Goal: Information Seeking & Learning: Check status

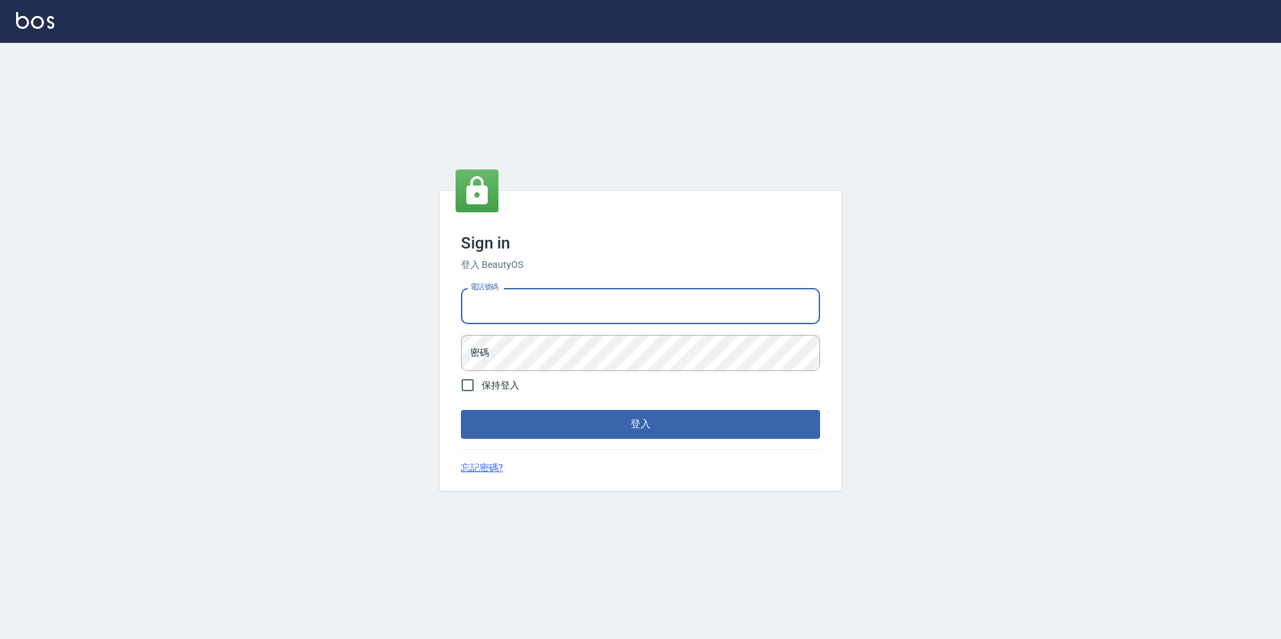
click at [645, 312] on input "電話號碼" at bounding box center [640, 306] width 359 height 36
type input "0923584688"
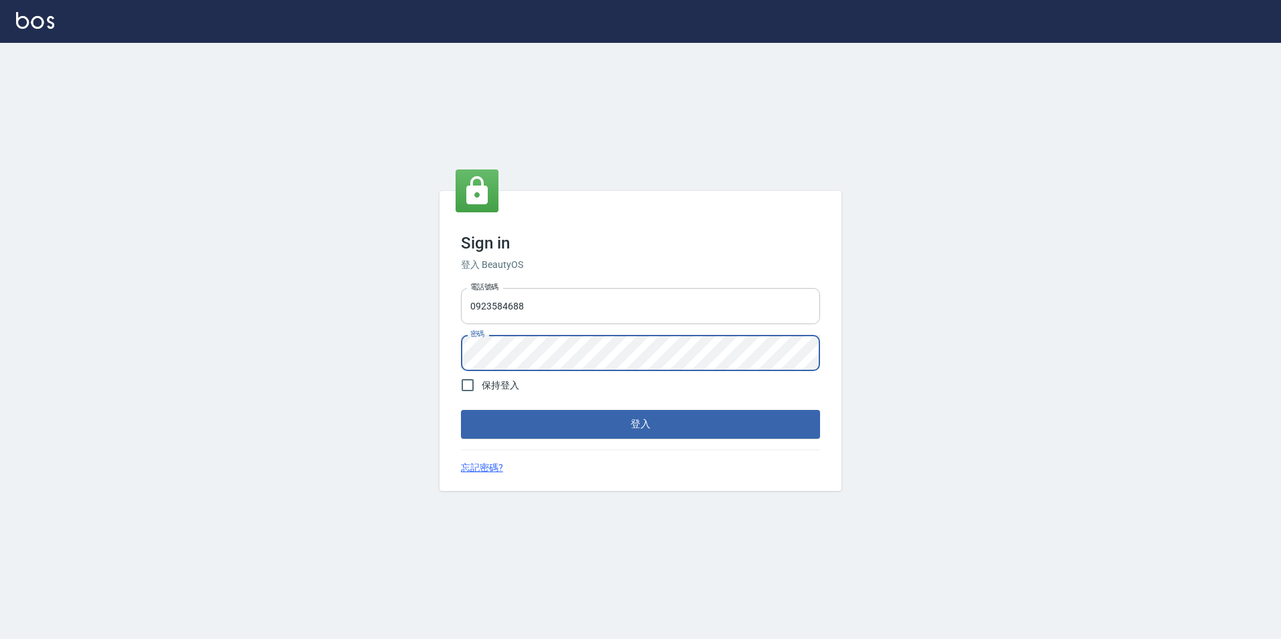
click at [461, 410] on button "登入" at bounding box center [640, 424] width 359 height 28
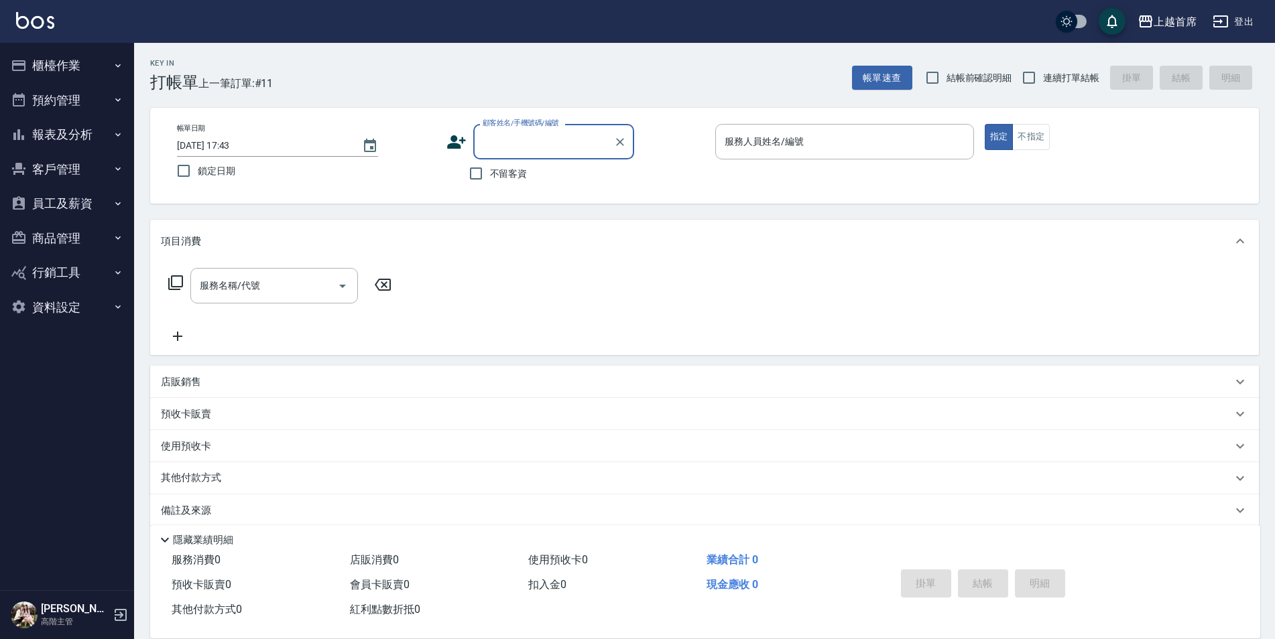
click at [51, 145] on button "報表及分析" at bounding box center [66, 134] width 123 height 35
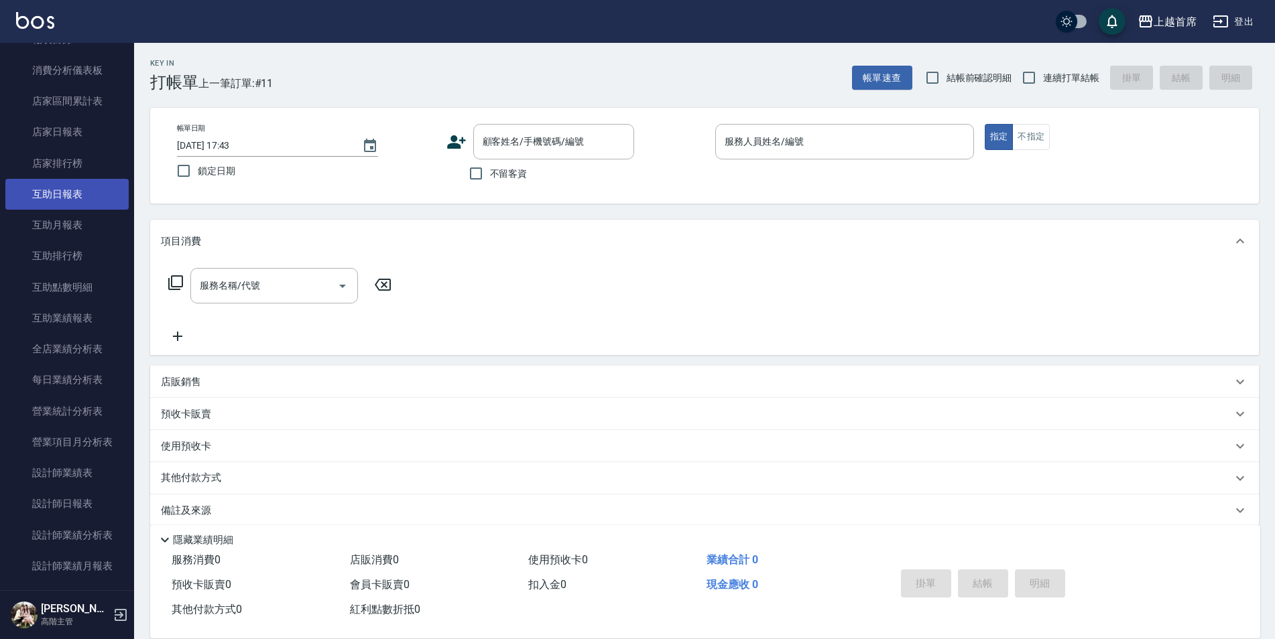
scroll to position [134, 0]
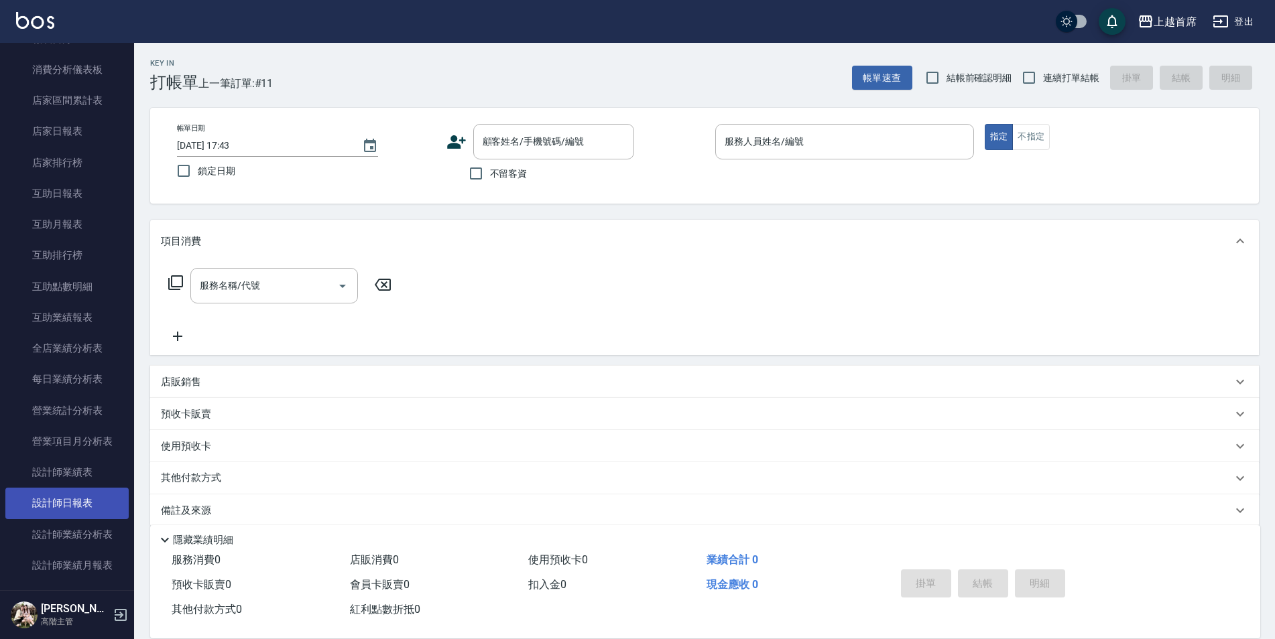
click at [83, 495] on link "設計師日報表" at bounding box center [66, 503] width 123 height 31
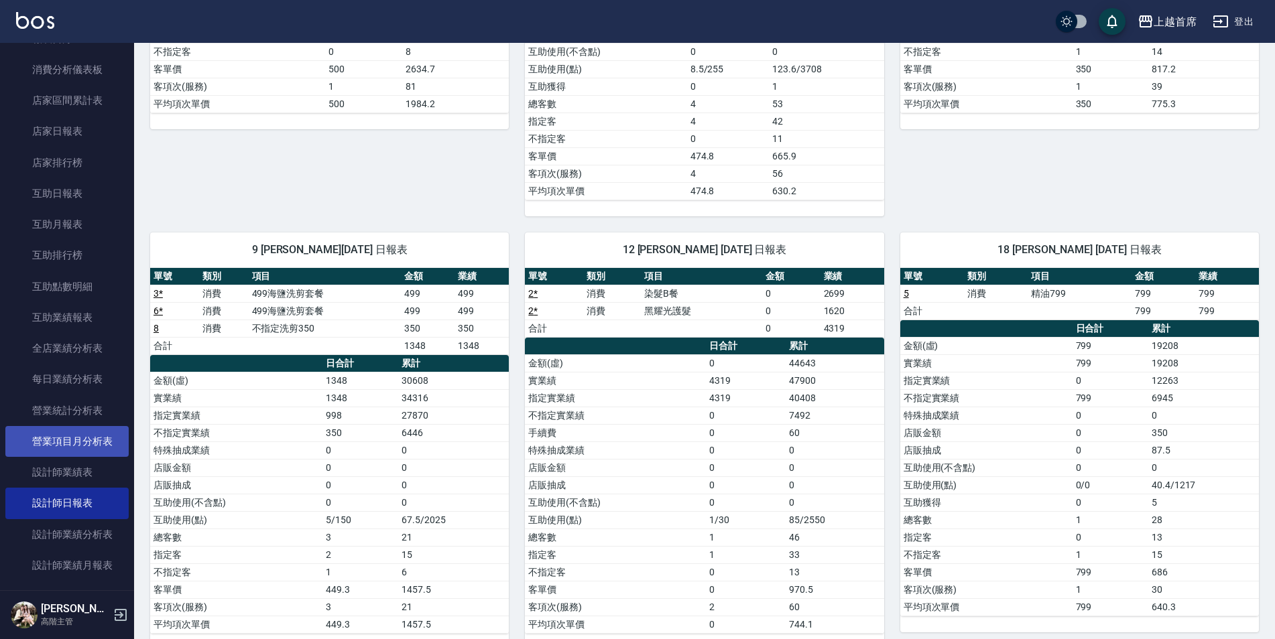
scroll to position [335, 0]
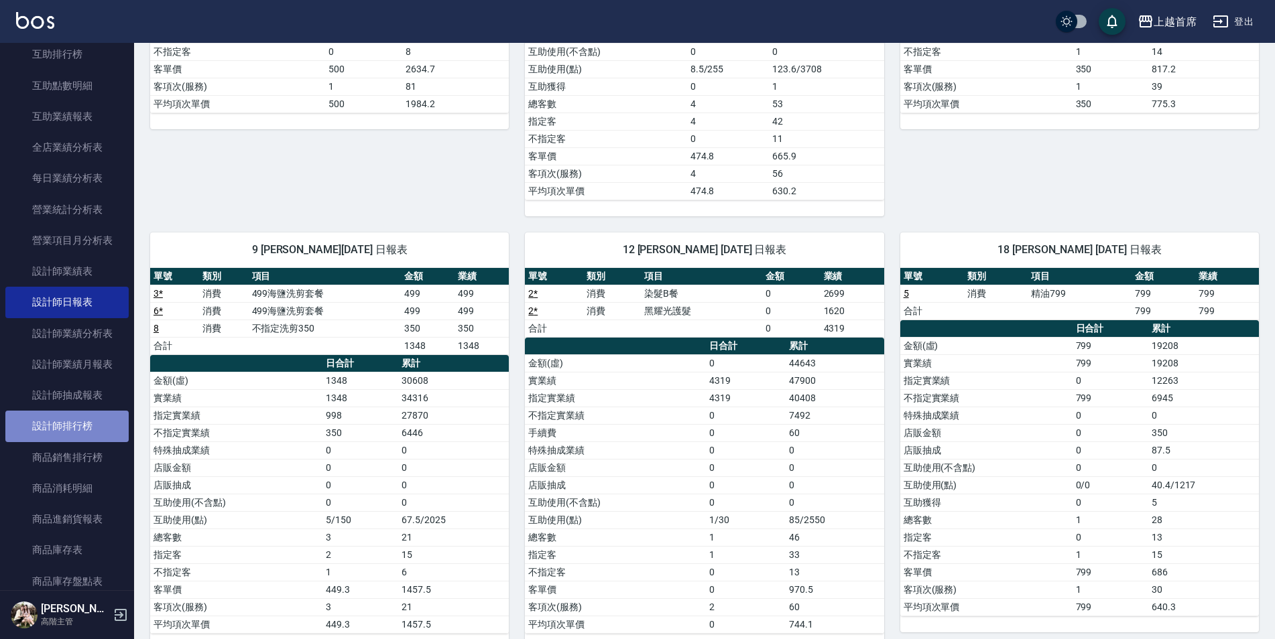
click at [78, 416] on link "設計師排行榜" at bounding box center [66, 426] width 123 height 31
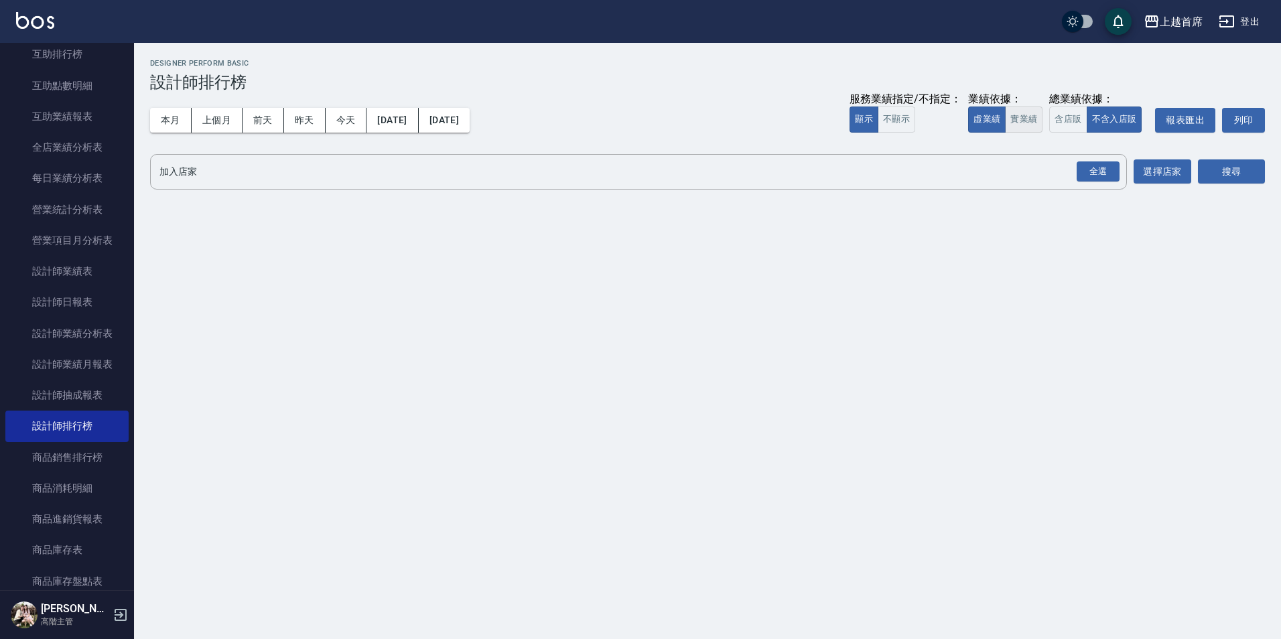
click at [1017, 131] on button "實業績" at bounding box center [1024, 120] width 38 height 26
click at [1108, 173] on div "全選" at bounding box center [1098, 172] width 43 height 21
click at [1235, 177] on button "搜尋" at bounding box center [1231, 172] width 67 height 25
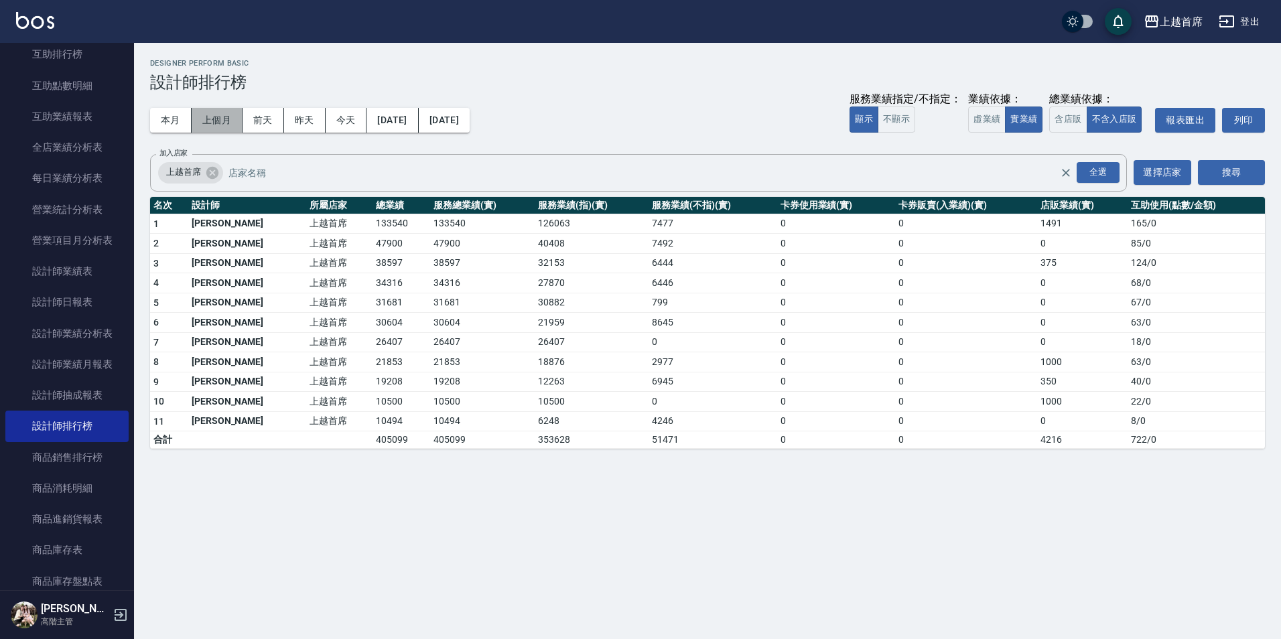
click at [215, 109] on button "上個月" at bounding box center [217, 120] width 51 height 25
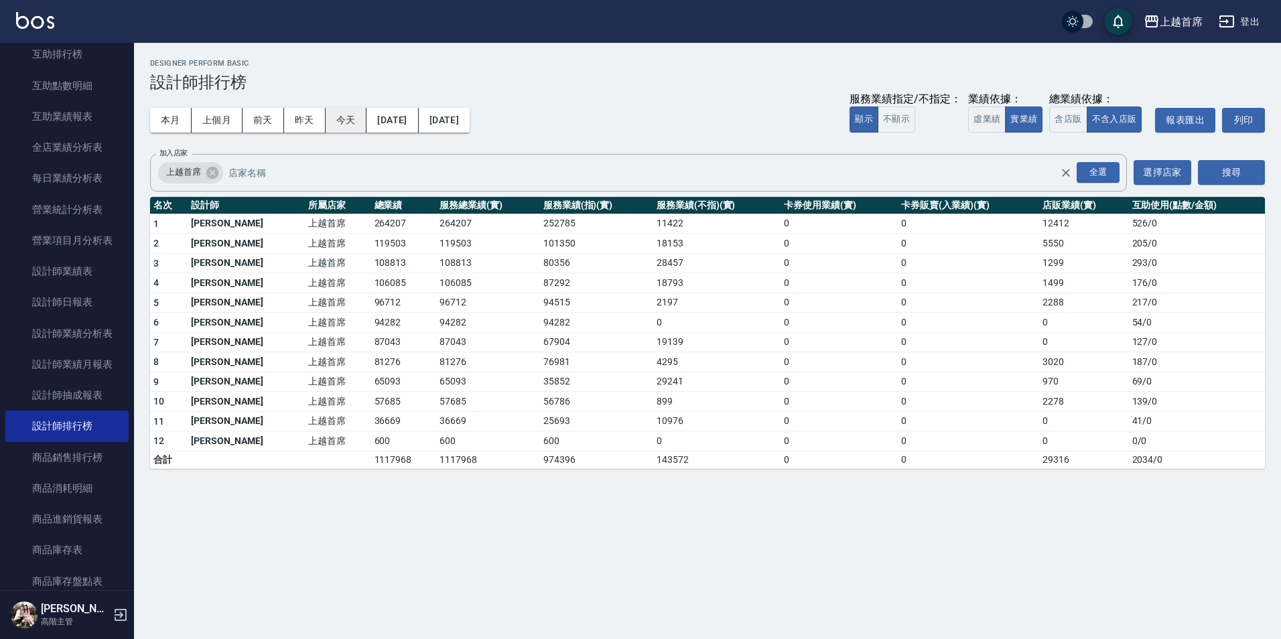
click at [342, 117] on button "今天" at bounding box center [347, 120] width 42 height 25
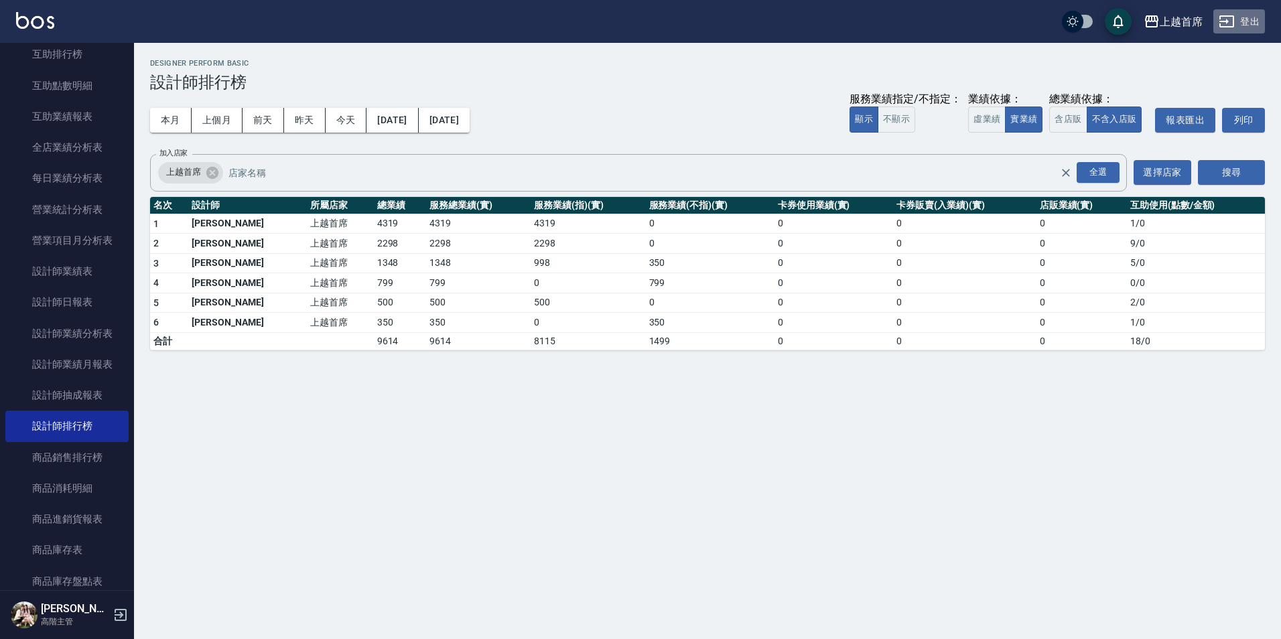
click at [1242, 26] on button "登出" at bounding box center [1240, 21] width 52 height 25
